Goal: Task Accomplishment & Management: Use online tool/utility

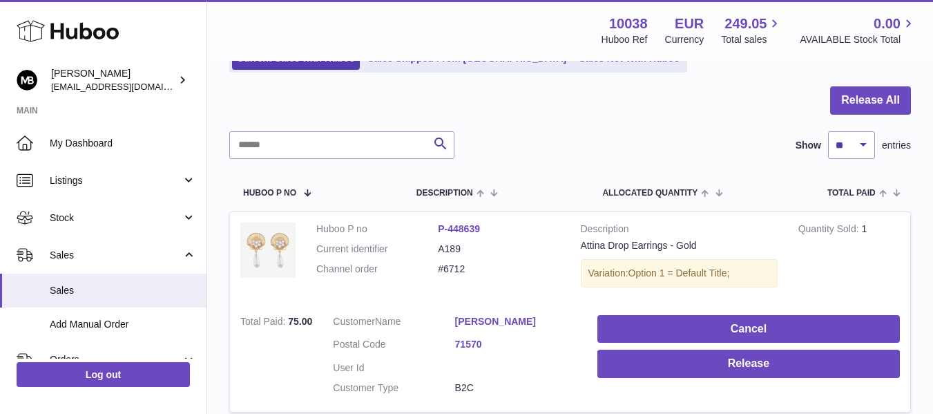
scroll to position [230, 0]
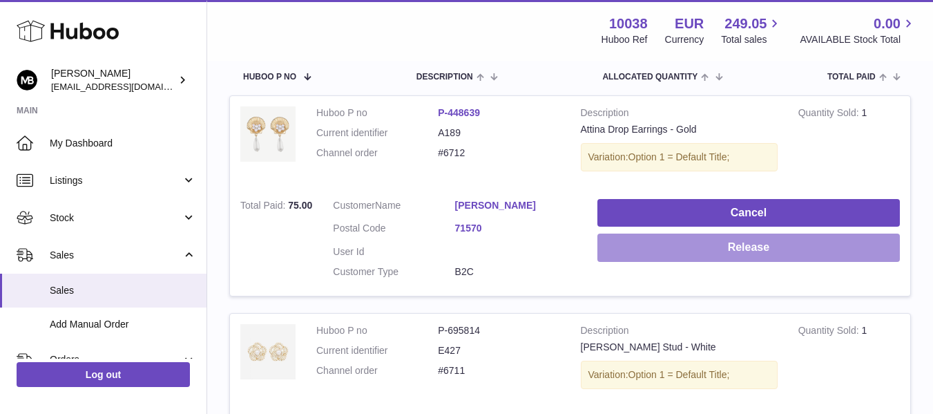
click at [691, 250] on button "Release" at bounding box center [748, 247] width 303 height 28
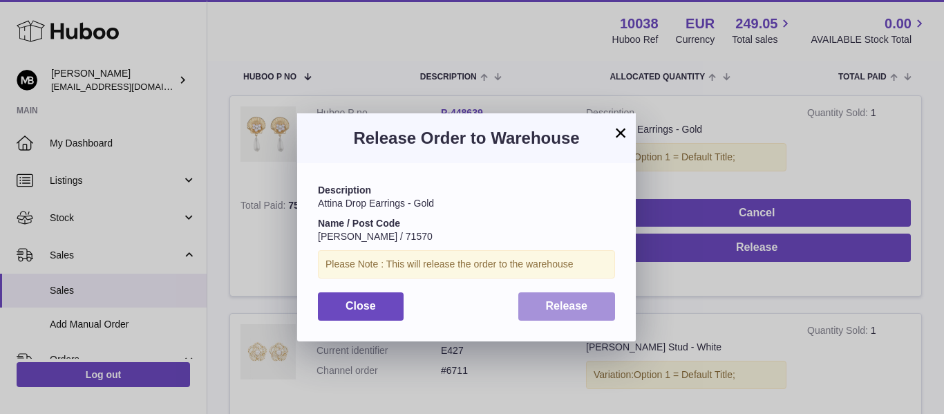
click at [580, 308] on span "Release" at bounding box center [567, 306] width 42 height 12
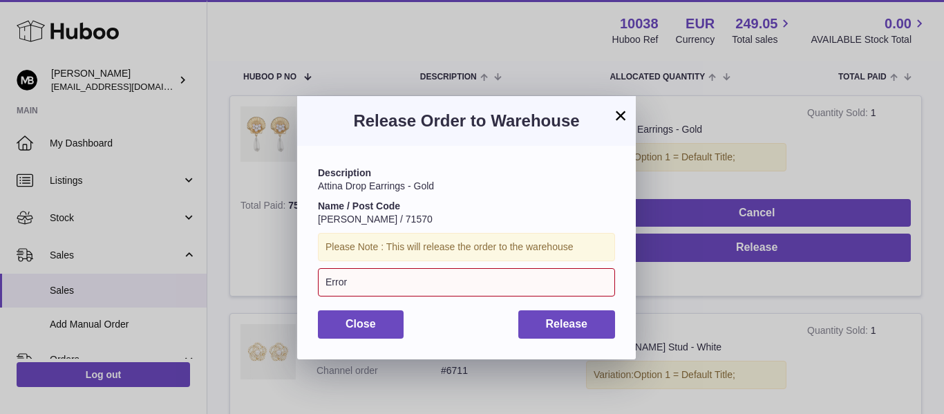
click at [622, 113] on button "×" at bounding box center [620, 115] width 17 height 17
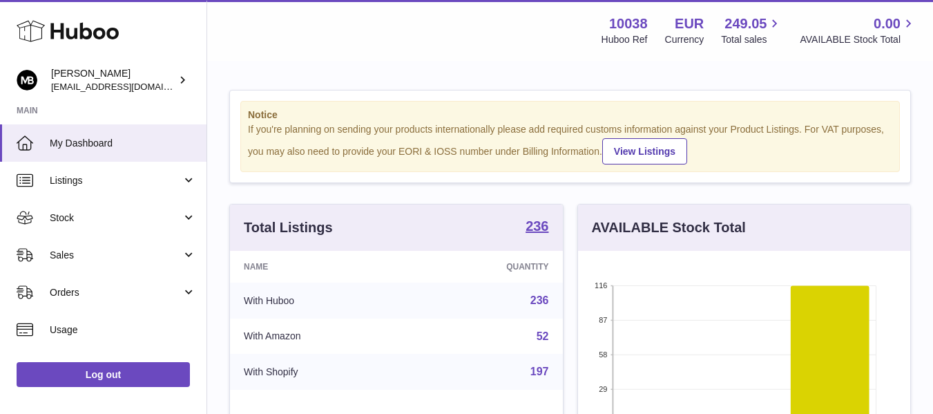
scroll to position [216, 332]
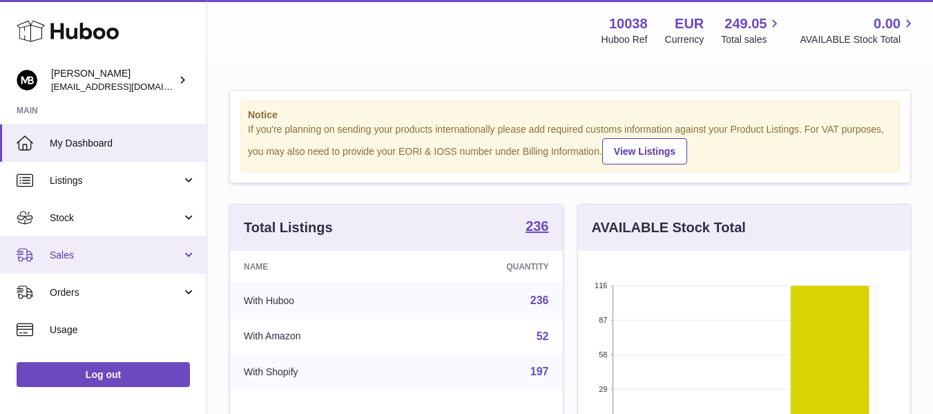
click at [81, 251] on span "Sales" at bounding box center [116, 255] width 132 height 13
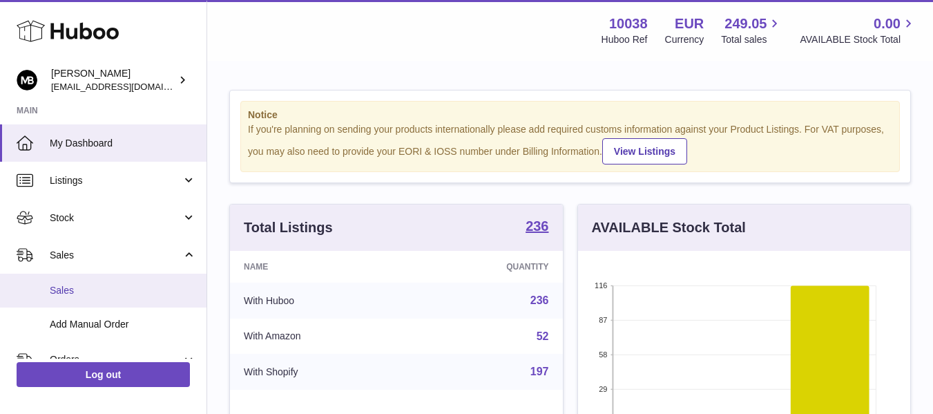
click at [46, 298] on link "Sales" at bounding box center [103, 291] width 207 height 34
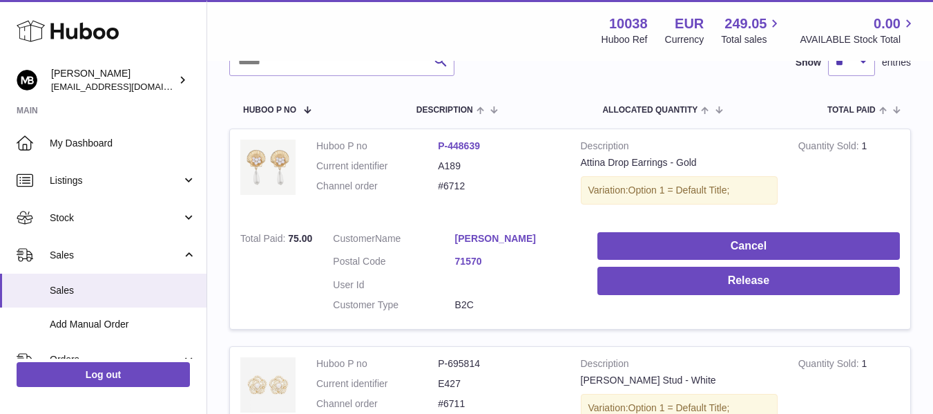
scroll to position [230, 0]
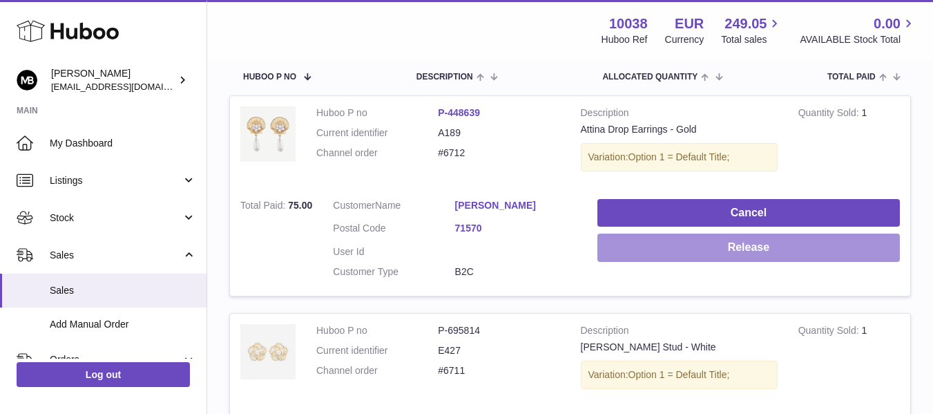
click at [687, 244] on button "Release" at bounding box center [748, 247] width 303 height 28
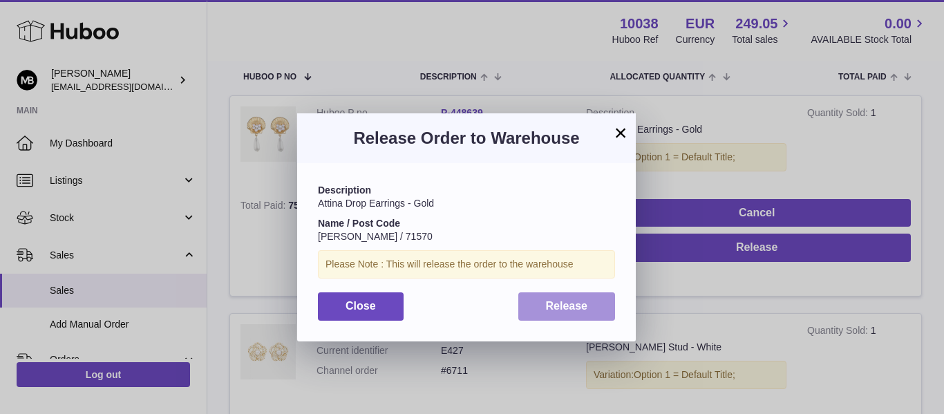
click at [544, 296] on button "Release" at bounding box center [566, 306] width 97 height 28
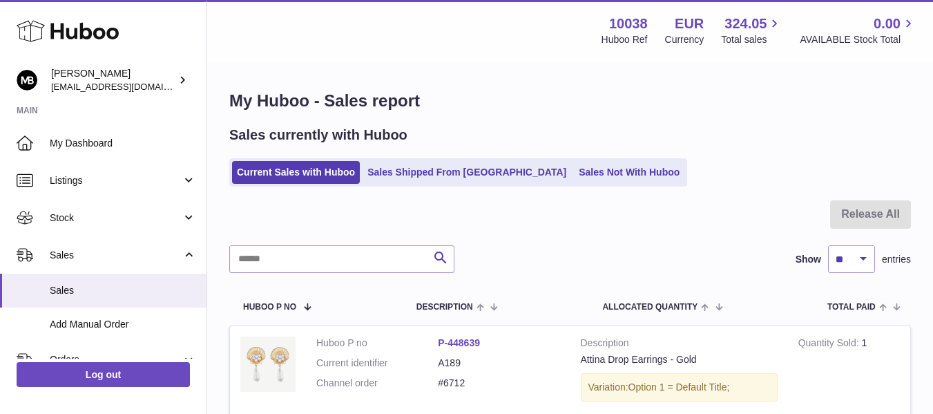
scroll to position [230, 0]
click at [574, 169] on link "Sales Not With Huboo" at bounding box center [629, 172] width 111 height 23
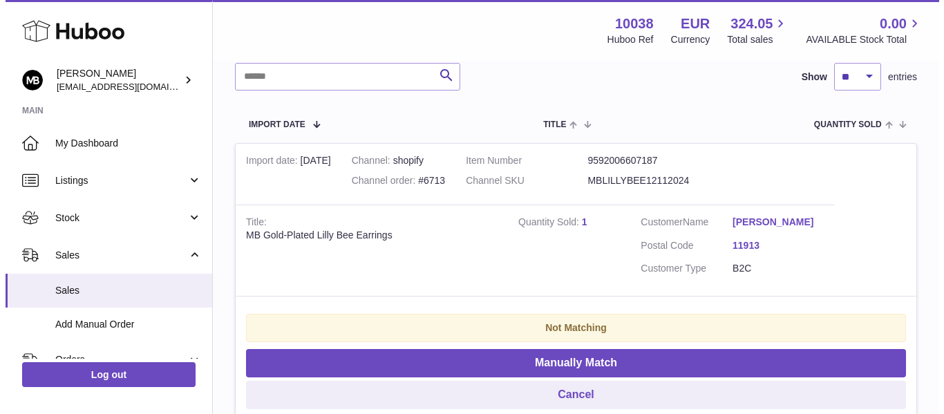
scroll to position [230, 0]
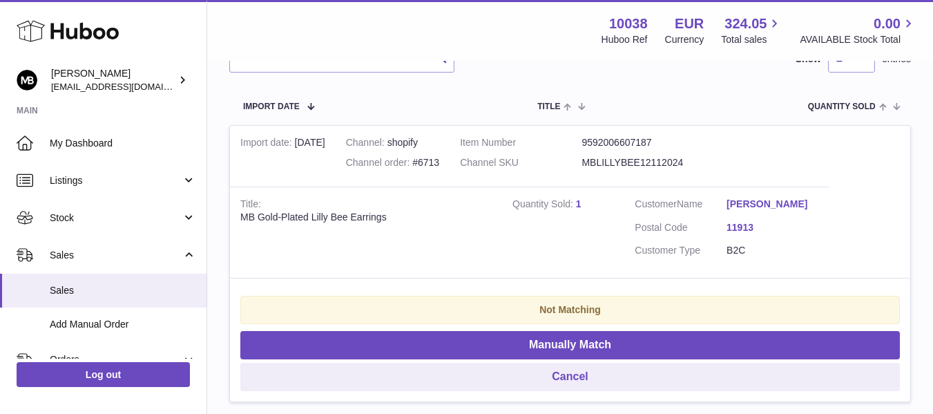
click at [352, 221] on div "MB Gold-Plated Lilly Bee Earrings" at bounding box center [365, 217] width 251 height 13
copy tr "MB Gold-Plated Lilly Bee Earrings"
click at [425, 247] on td "Title MB Gold-Plated Lilly Bee Earrings" at bounding box center [366, 233] width 272 height 92
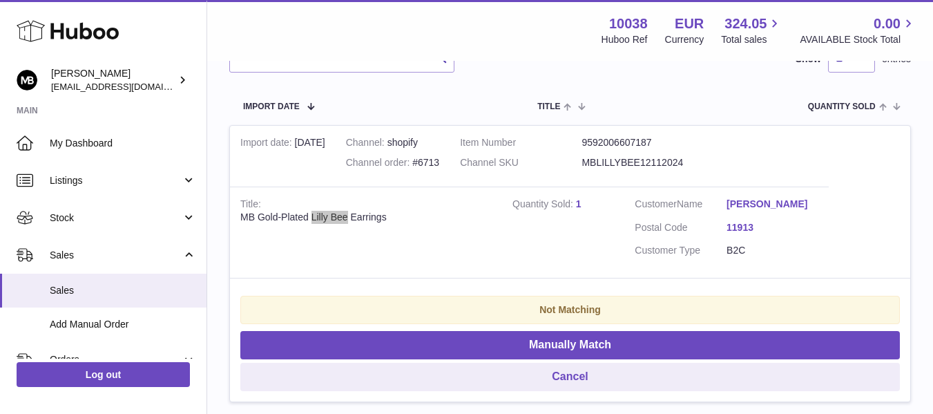
drag, startPoint x: 310, startPoint y: 216, endPoint x: 348, endPoint y: 211, distance: 38.2
click at [348, 211] on div "MB Gold-Plated Lilly Bee Earrings" at bounding box center [365, 217] width 251 height 13
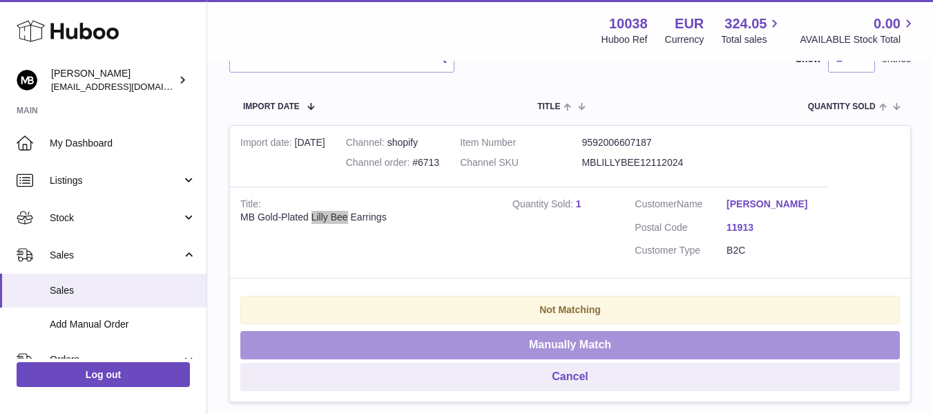
copy div "Lilly Bee"
click at [526, 346] on button "Manually Match" at bounding box center [570, 345] width 660 height 28
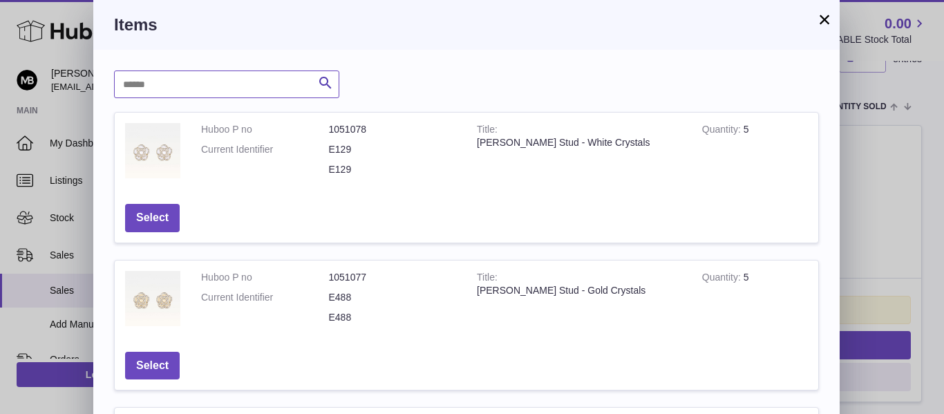
click at [218, 84] on input "text" at bounding box center [226, 84] width 225 height 28
paste input "*********"
click at [338, 85] on button "Search" at bounding box center [326, 84] width 28 height 28
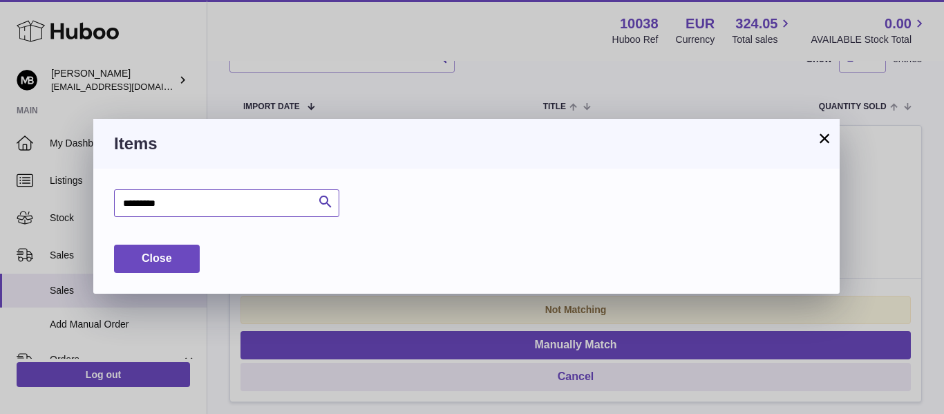
click at [150, 198] on input "*********" at bounding box center [226, 203] width 225 height 28
type input "*****"
click at [327, 193] on icon "submit" at bounding box center [325, 201] width 17 height 17
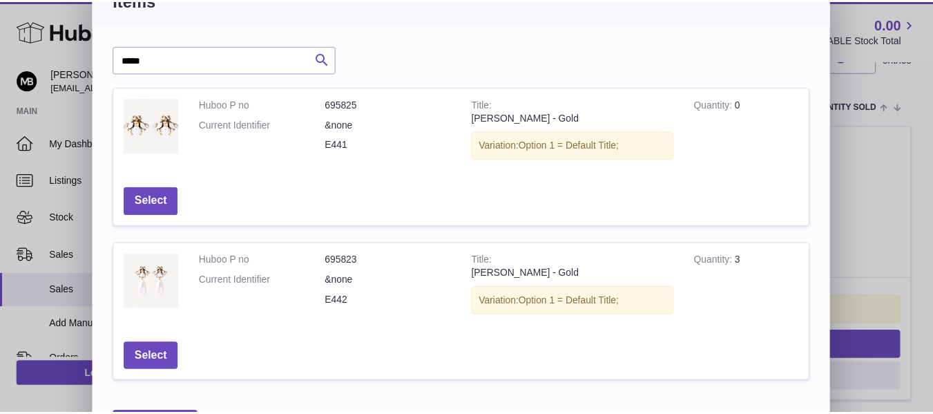
scroll to position [0, 0]
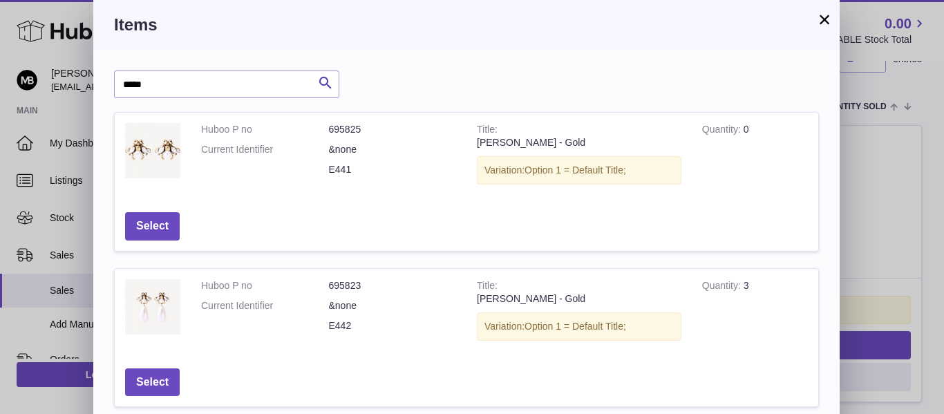
click at [823, 28] on button "×" at bounding box center [824, 19] width 17 height 17
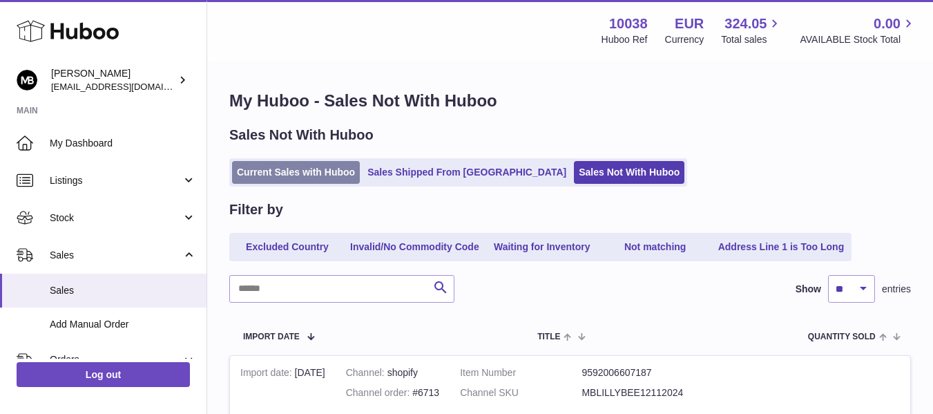
click at [305, 168] on link "Current Sales with Huboo" at bounding box center [296, 172] width 128 height 23
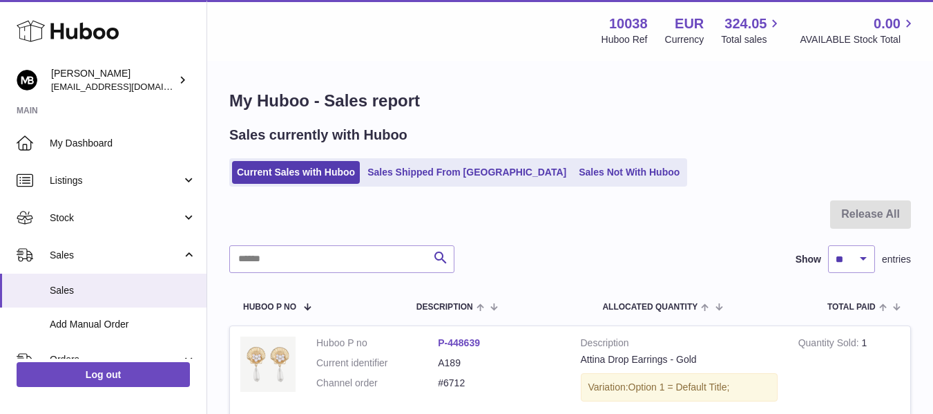
click at [504, 50] on div "Menu Huboo 10038 Huboo Ref EUR Currency 324.05 Total sales 0.00 AVAILABLE Stock…" at bounding box center [570, 30] width 726 height 61
click at [529, 103] on h1 "My Huboo - Sales report" at bounding box center [570, 101] width 682 height 22
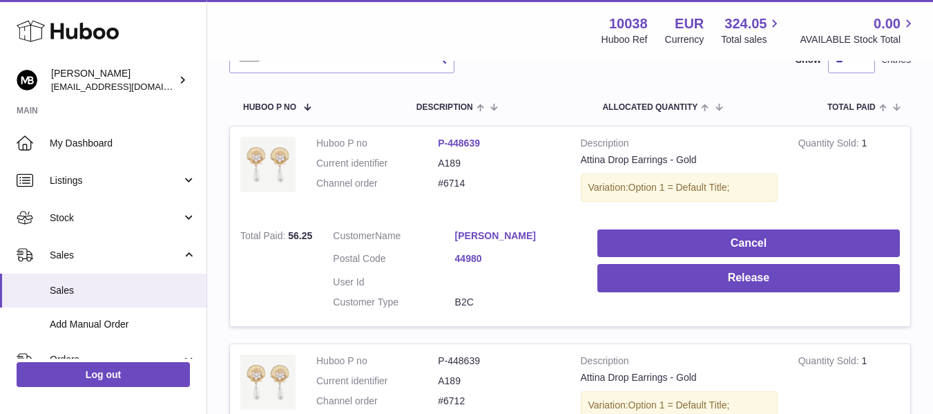
scroll to position [230, 0]
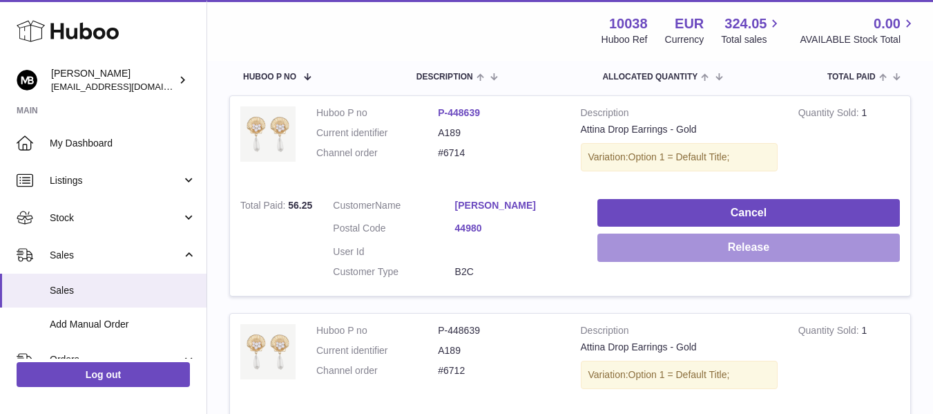
click at [655, 250] on button "Release" at bounding box center [748, 247] width 303 height 28
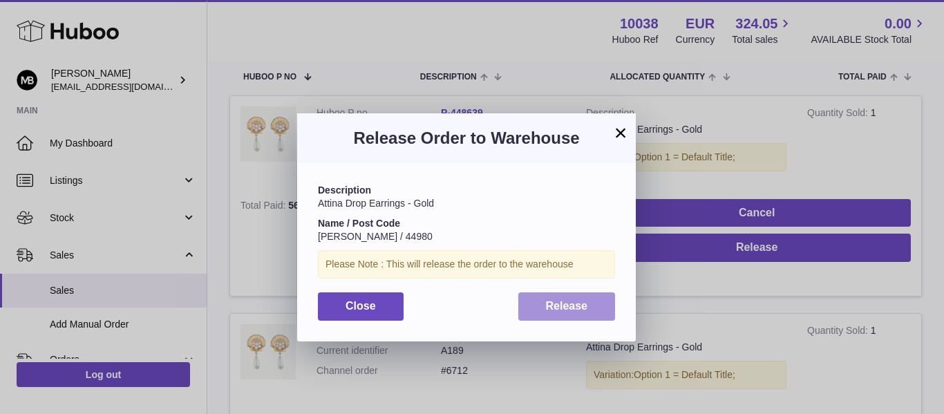
click at [566, 304] on span "Release" at bounding box center [567, 306] width 42 height 12
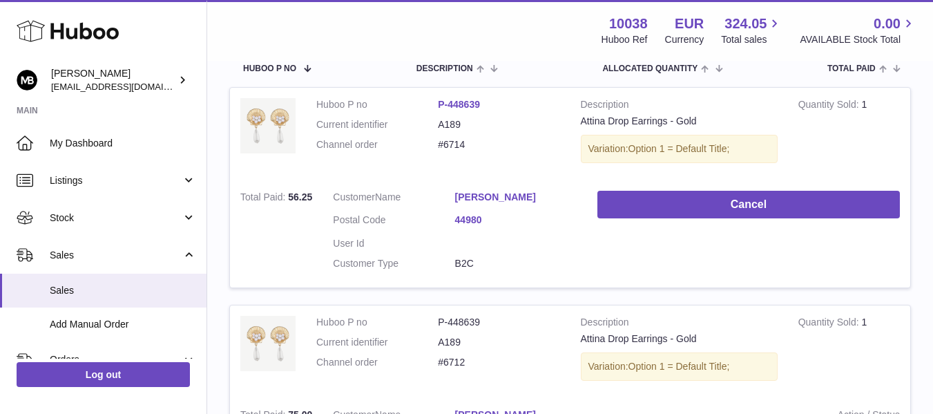
scroll to position [0, 0]
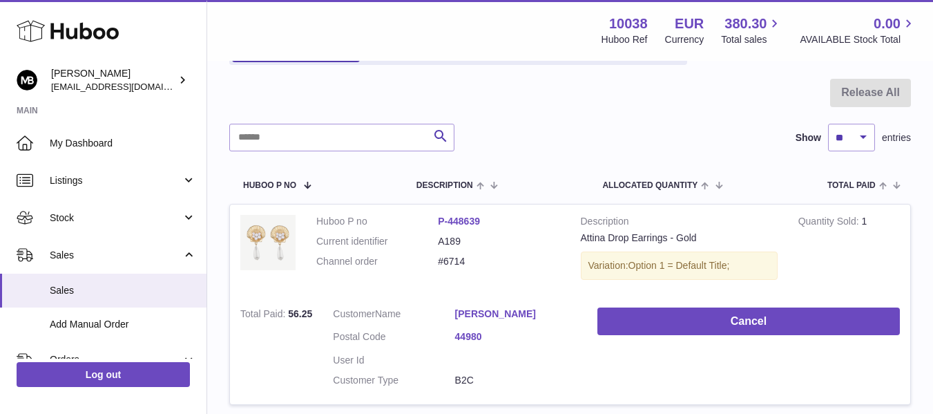
scroll to position [115, 0]
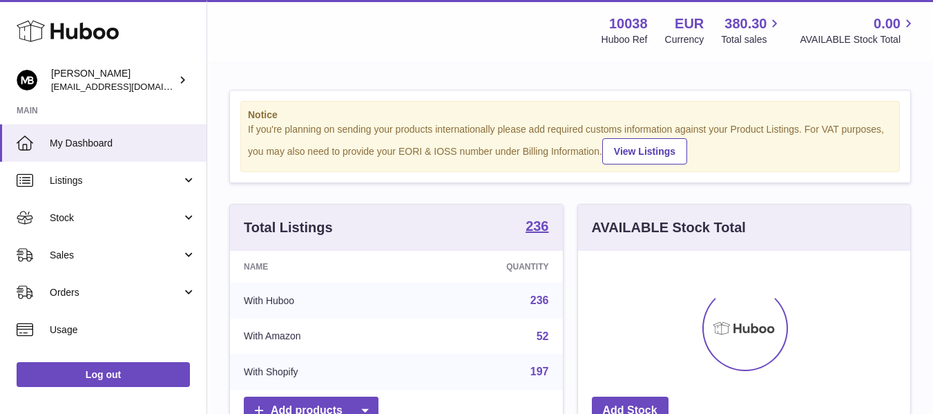
scroll to position [216, 332]
